Goal: Task Accomplishment & Management: Use online tool/utility

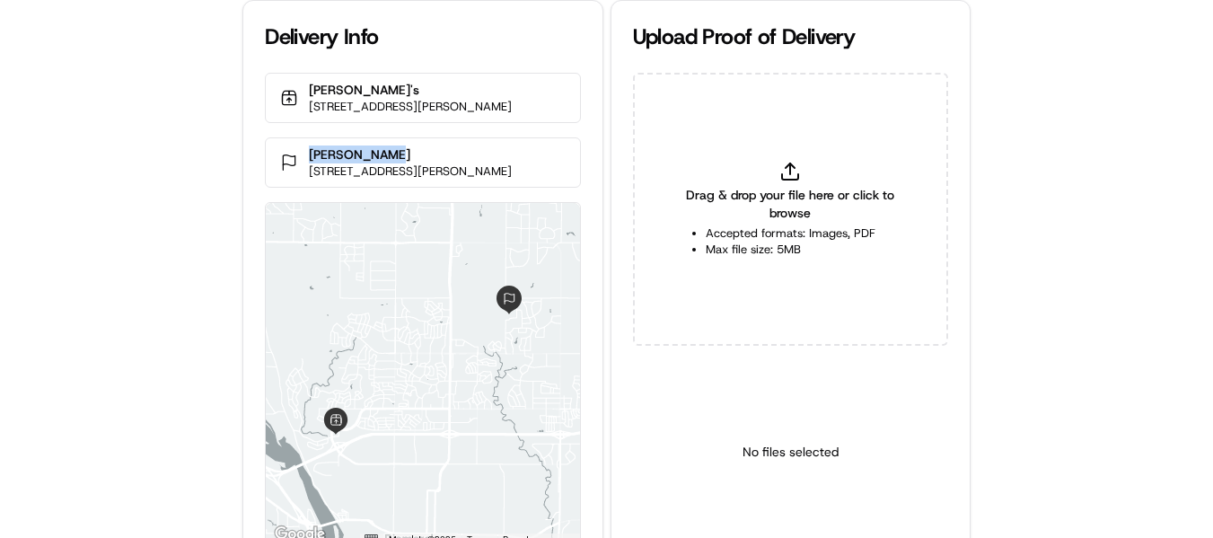
drag, startPoint x: 394, startPoint y: 157, endPoint x: 311, endPoint y: 154, distance: 83.6
click at [311, 154] on p "[PERSON_NAME]" at bounding box center [410, 154] width 203 height 18
copy p "[PERSON_NAME]"
click at [786, 160] on div "Drag & drop your file here or click to browse Accepted formats: Images, PDF Max…" at bounding box center [790, 209] width 315 height 273
type input "C:\fakepath\[PERSON_NAME] pop.jpg"
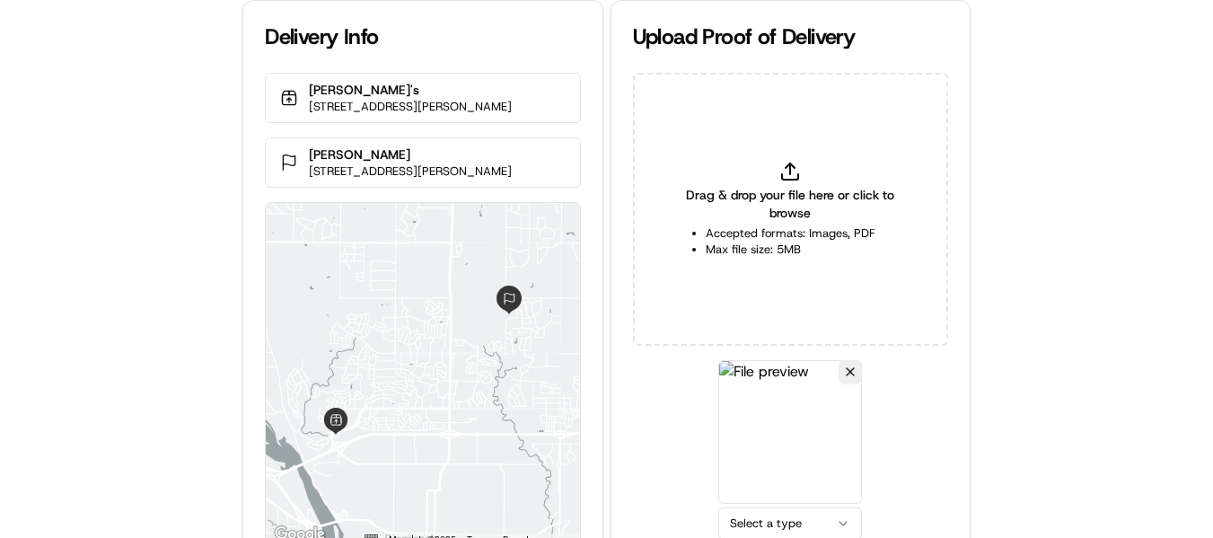
click at [780, 518] on html "Delivery Info [PERSON_NAME]'s [STREET_ADDRESS][PERSON_NAME] [PERSON_NAME] [STRE…" at bounding box center [606, 269] width 1213 height 538
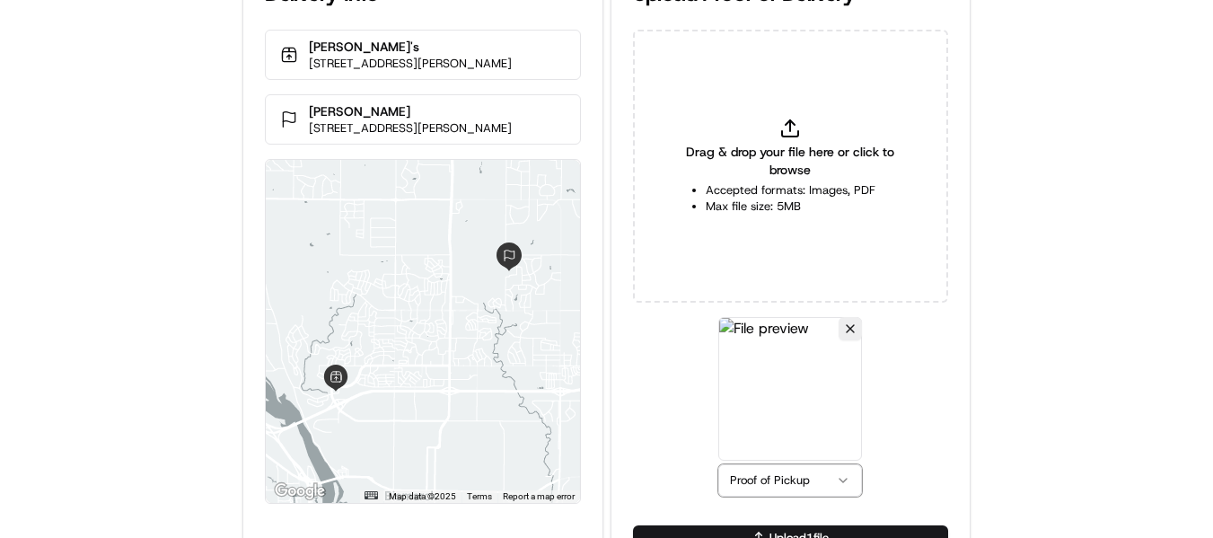
scroll to position [78, 0]
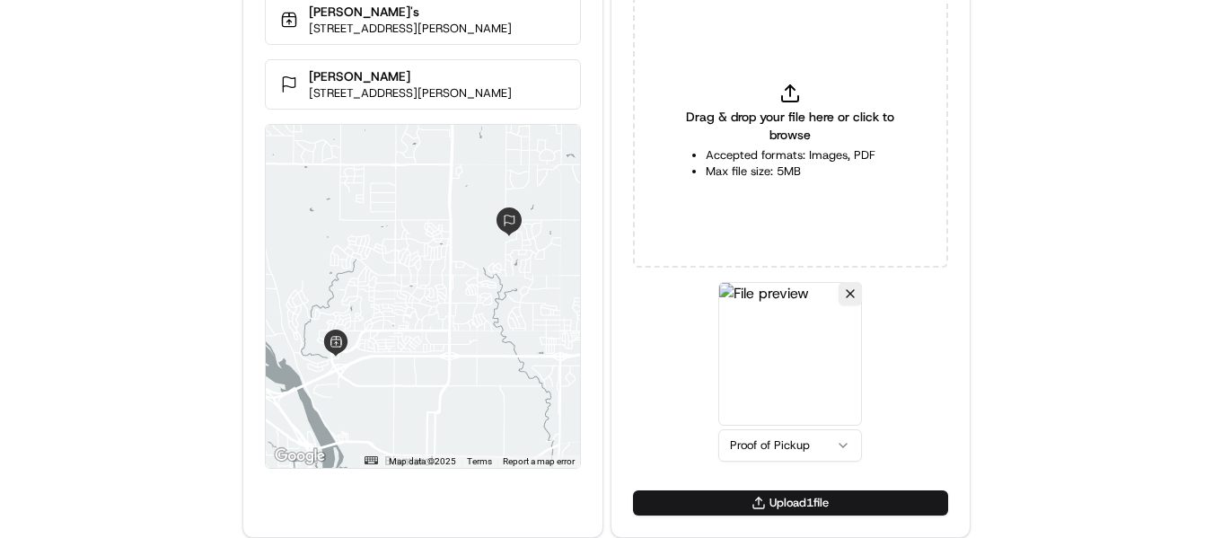
click at [763, 505] on button "Upload 1 file" at bounding box center [790, 502] width 315 height 25
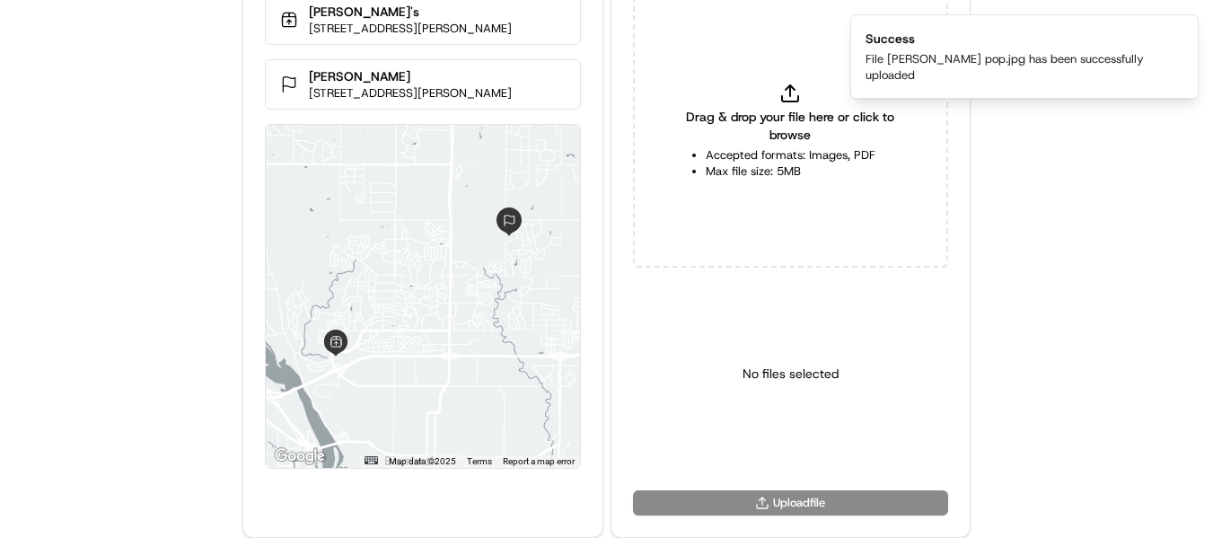
click at [143, 242] on div "Delivery Info [PERSON_NAME]'s [STREET_ADDRESS][PERSON_NAME] [PERSON_NAME] [STRE…" at bounding box center [606, 191] width 1213 height 538
click at [782, 110] on span "Drag & drop your file here or click to browse" at bounding box center [790, 126] width 225 height 36
type input "C:\fakepath\[PERSON_NAME] pod.jpg"
click at [771, 442] on html "Delivery Info [PERSON_NAME]'s [STREET_ADDRESS][PERSON_NAME] [PERSON_NAME] [STRE…" at bounding box center [606, 191] width 1213 height 538
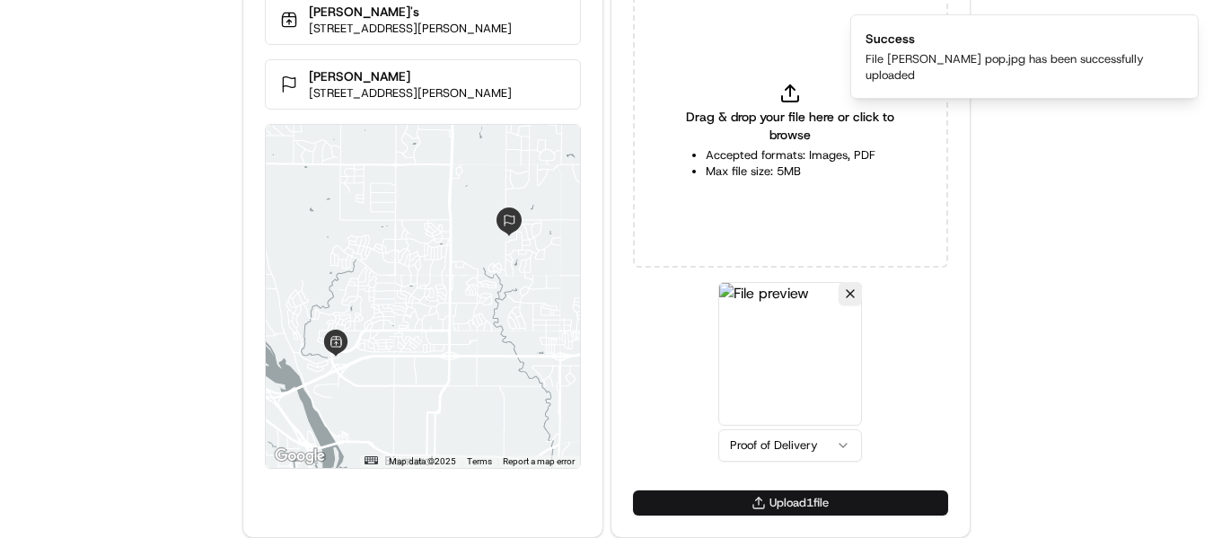
click at [797, 499] on button "Upload 1 file" at bounding box center [790, 502] width 315 height 25
